Goal: Navigation & Orientation: Find specific page/section

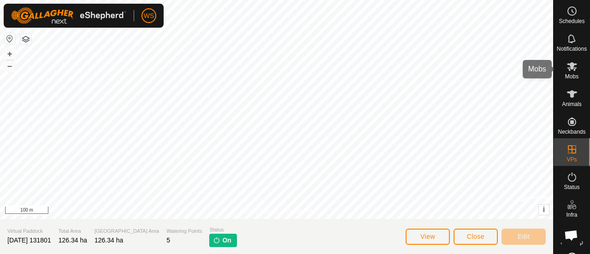
click at [568, 69] on icon at bounding box center [572, 66] width 10 height 9
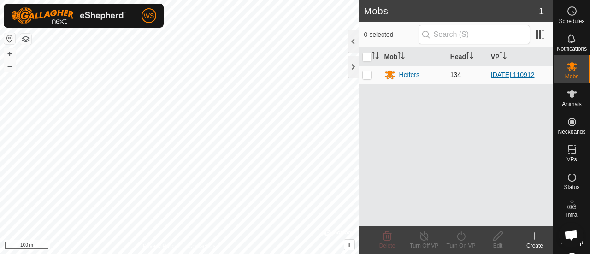
click at [508, 71] on link "[DATE] 110912" at bounding box center [513, 74] width 44 height 7
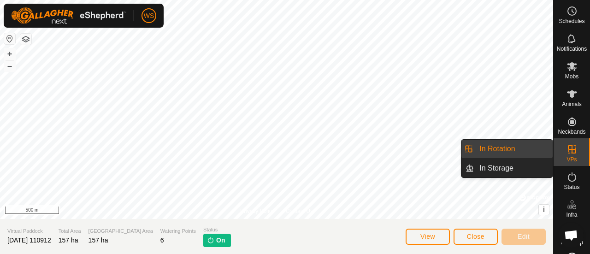
click at [515, 148] on link "In Rotation" at bounding box center [513, 149] width 79 height 18
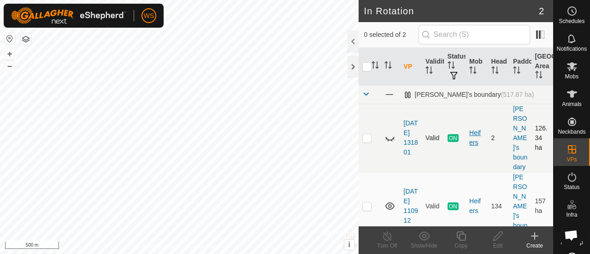
click at [473, 128] on div "Heifers" at bounding box center [476, 137] width 14 height 19
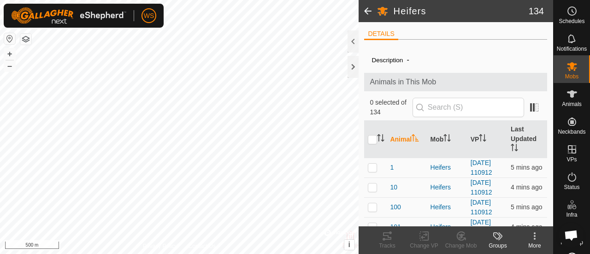
click at [367, 12] on span at bounding box center [368, 11] width 18 height 22
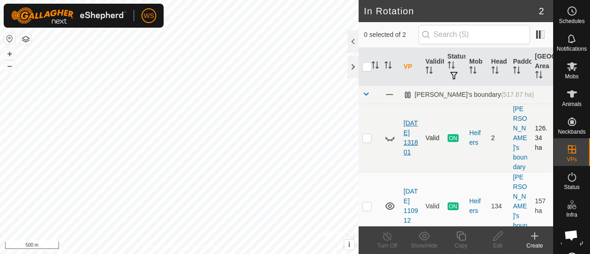
click at [408, 119] on link "[DATE] 131801" at bounding box center [411, 137] width 14 height 36
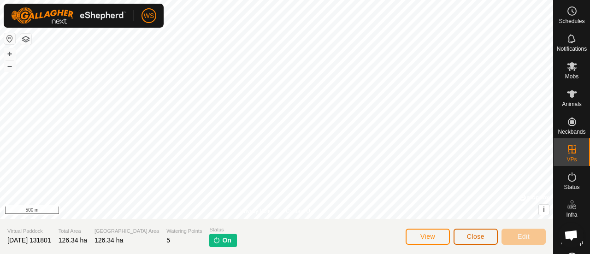
click at [470, 235] on span "Close" at bounding box center [476, 236] width 18 height 7
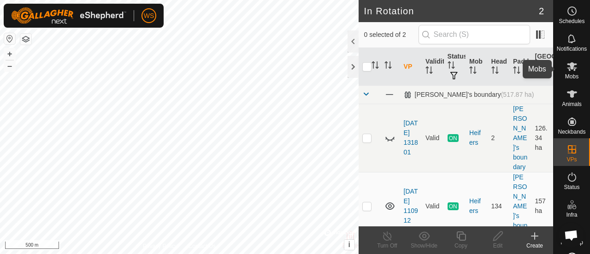
click at [571, 68] on icon at bounding box center [572, 66] width 10 height 9
